Goal: Transaction & Acquisition: Purchase product/service

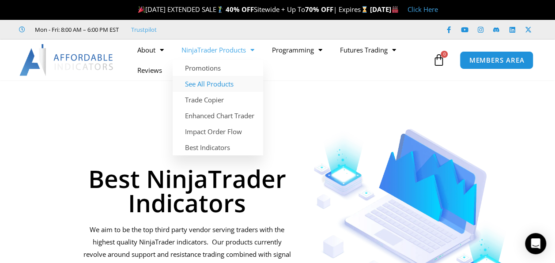
click at [212, 83] on link "See All Products" at bounding box center [218, 84] width 90 height 16
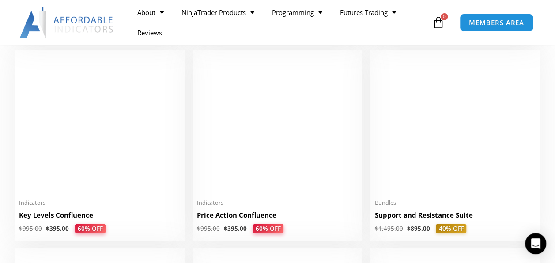
scroll to position [1236, 0]
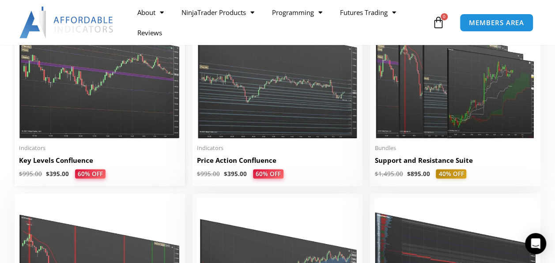
click at [71, 162] on h2 "Key Levels Confluence" at bounding box center [100, 160] width 162 height 9
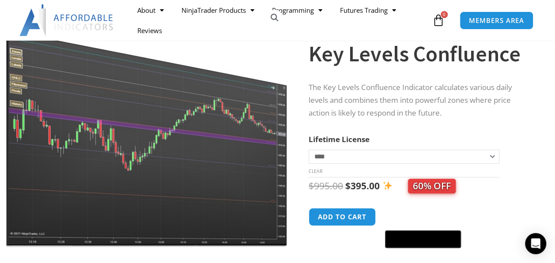
scroll to position [88, 0]
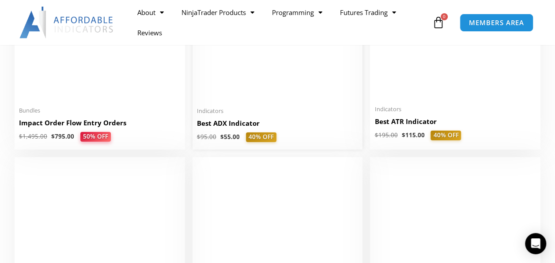
scroll to position [1721, 0]
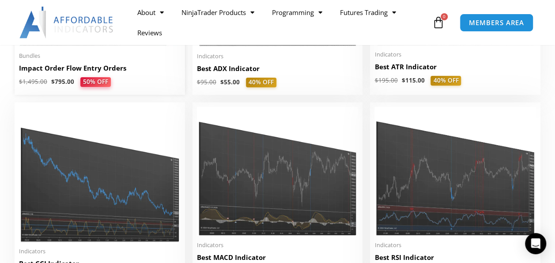
click at [79, 69] on h2 "Impact Order Flow Entry Orders" at bounding box center [100, 68] width 162 height 9
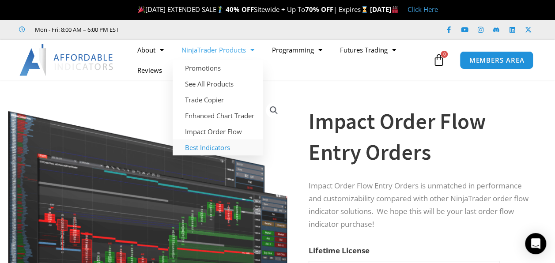
click at [218, 148] on link "Best Indicators" at bounding box center [218, 147] width 90 height 16
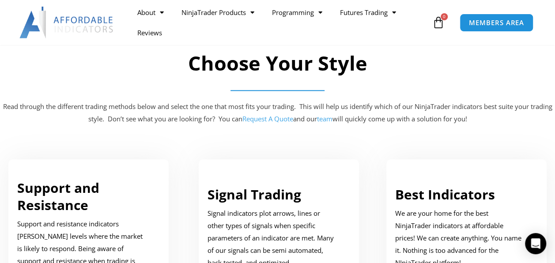
scroll to position [530, 0]
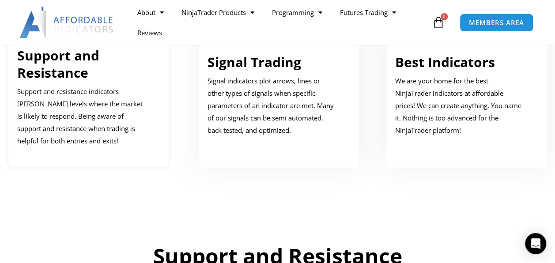
click at [54, 72] on link "Support and Resistance" at bounding box center [58, 63] width 82 height 35
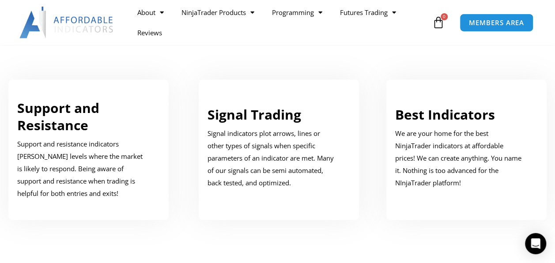
scroll to position [484, 0]
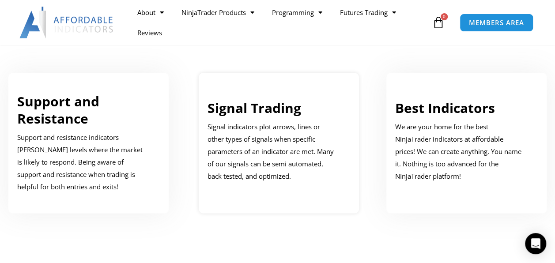
click at [249, 112] on link "Signal Trading" at bounding box center [254, 108] width 94 height 18
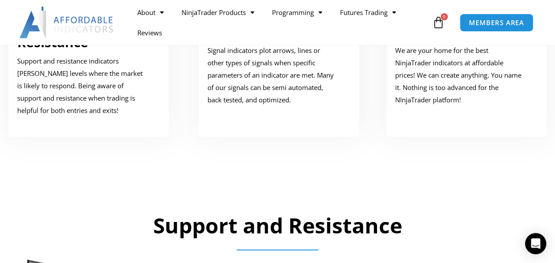
scroll to position [469, 0]
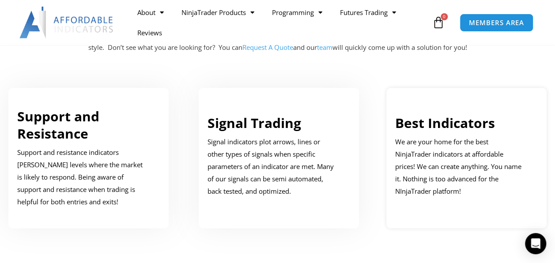
click at [429, 125] on link "Best Indicators" at bounding box center [445, 123] width 100 height 18
click at [463, 124] on link "Best Indicators" at bounding box center [445, 123] width 100 height 18
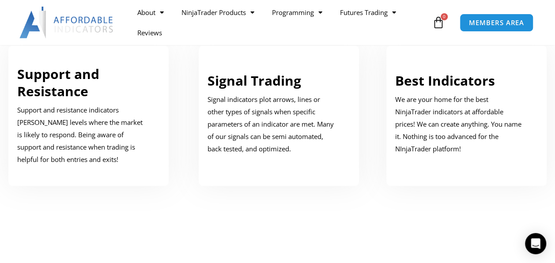
scroll to position [530, 0]
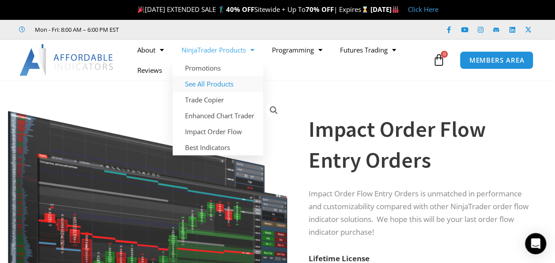
click at [207, 82] on link "See All Products" at bounding box center [218, 84] width 90 height 16
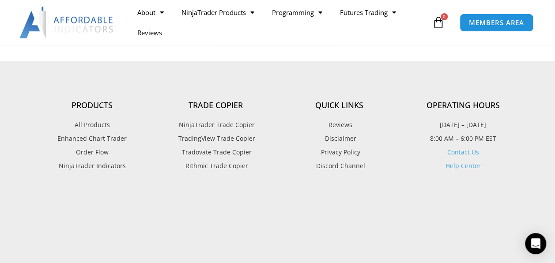
scroll to position [2207, 0]
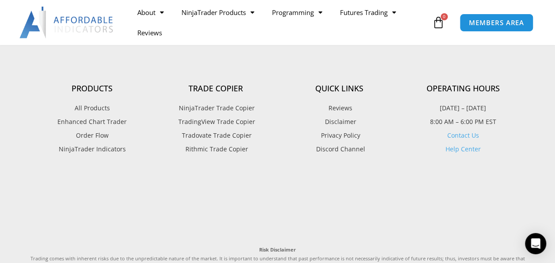
click at [96, 124] on span "Enhanced Chart Trader" at bounding box center [91, 121] width 69 height 11
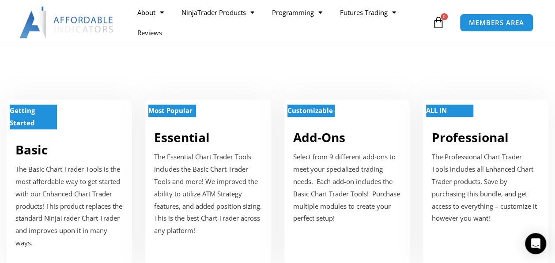
scroll to position [353, 0]
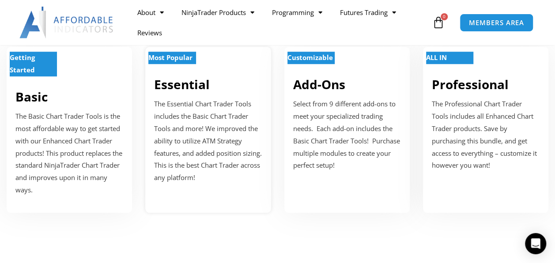
click at [185, 93] on link "Essential" at bounding box center [182, 84] width 56 height 17
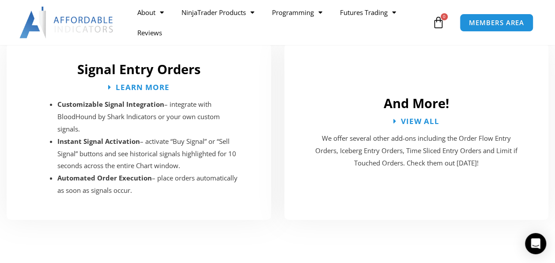
scroll to position [1722, 0]
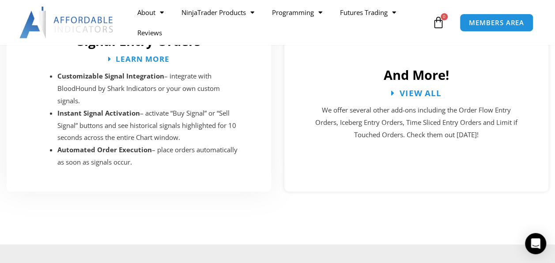
click at [412, 89] on span "View All" at bounding box center [420, 93] width 42 height 8
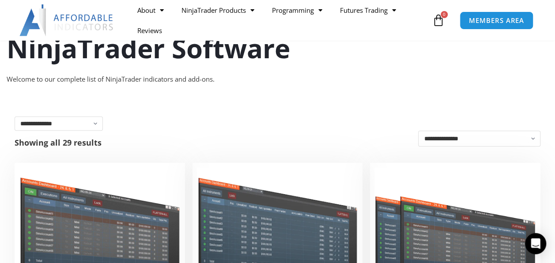
scroll to position [132, 0]
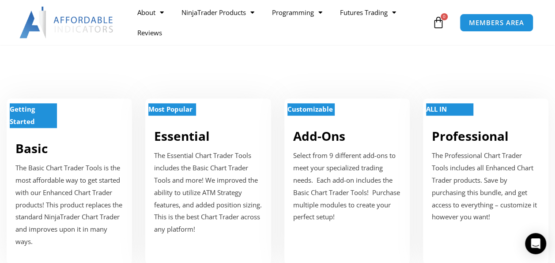
scroll to position [315, 0]
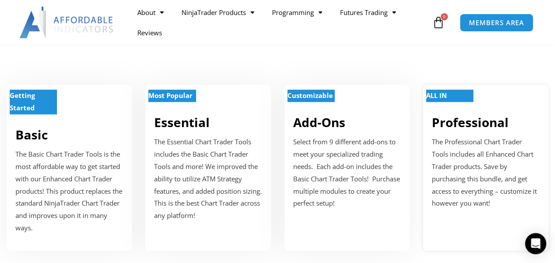
click at [467, 161] on p "The Professional Chart Trader Tools includes all Enhanced Chart Trader products…" at bounding box center [486, 173] width 108 height 74
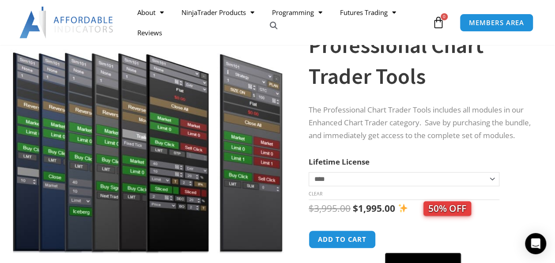
scroll to position [177, 0]
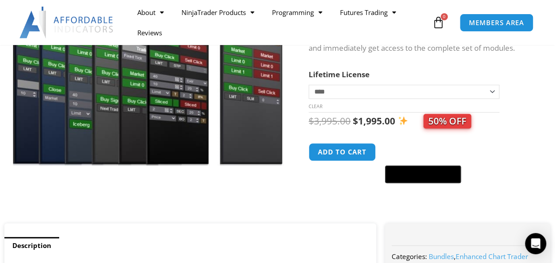
click at [490, 98] on select "**********" at bounding box center [404, 92] width 191 height 14
click at [309, 90] on select "**********" at bounding box center [404, 92] width 191 height 14
click at [490, 99] on select "**********" at bounding box center [404, 92] width 191 height 14
select select "*"
click at [309, 90] on select "**********" at bounding box center [404, 92] width 191 height 14
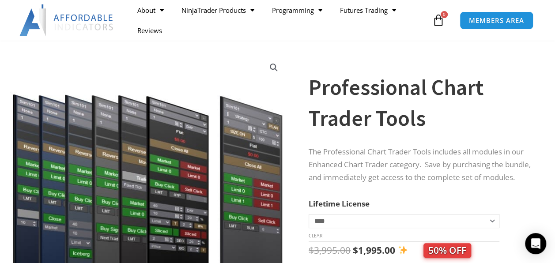
scroll to position [44, 0]
